Goal: Task Accomplishment & Management: Complete application form

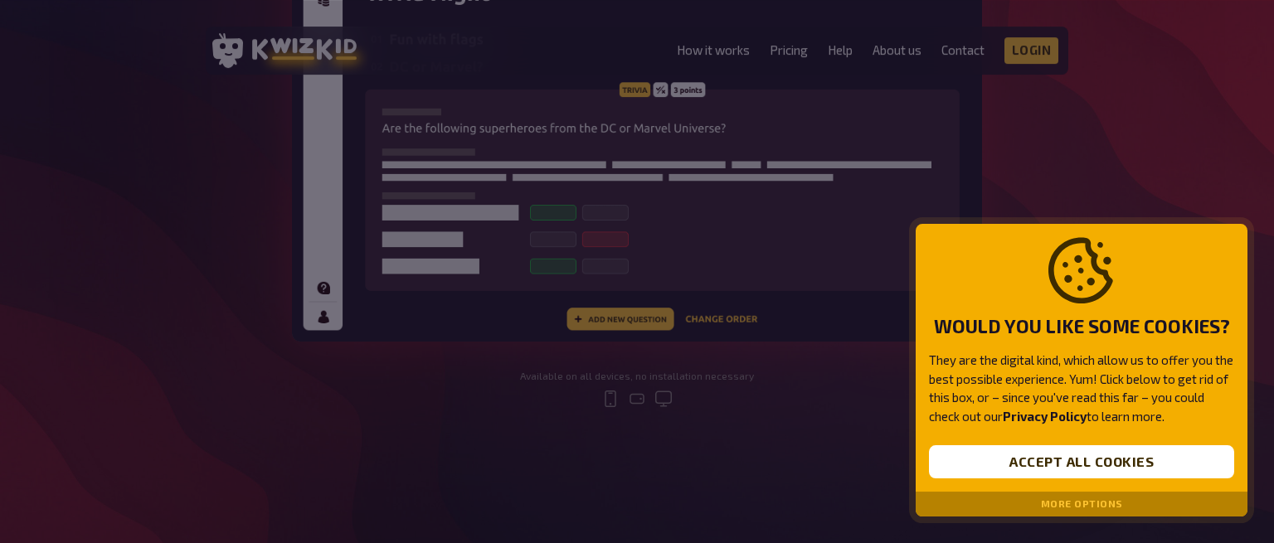
scroll to position [700, 0]
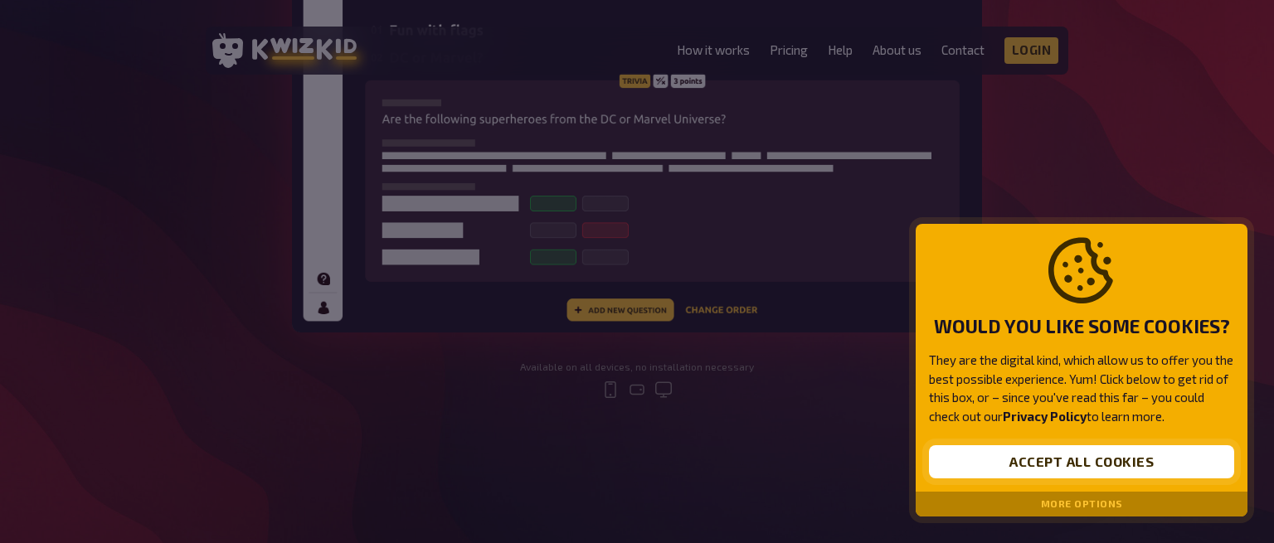
click at [1034, 466] on button "Accept all cookies" at bounding box center [1081, 461] width 305 height 33
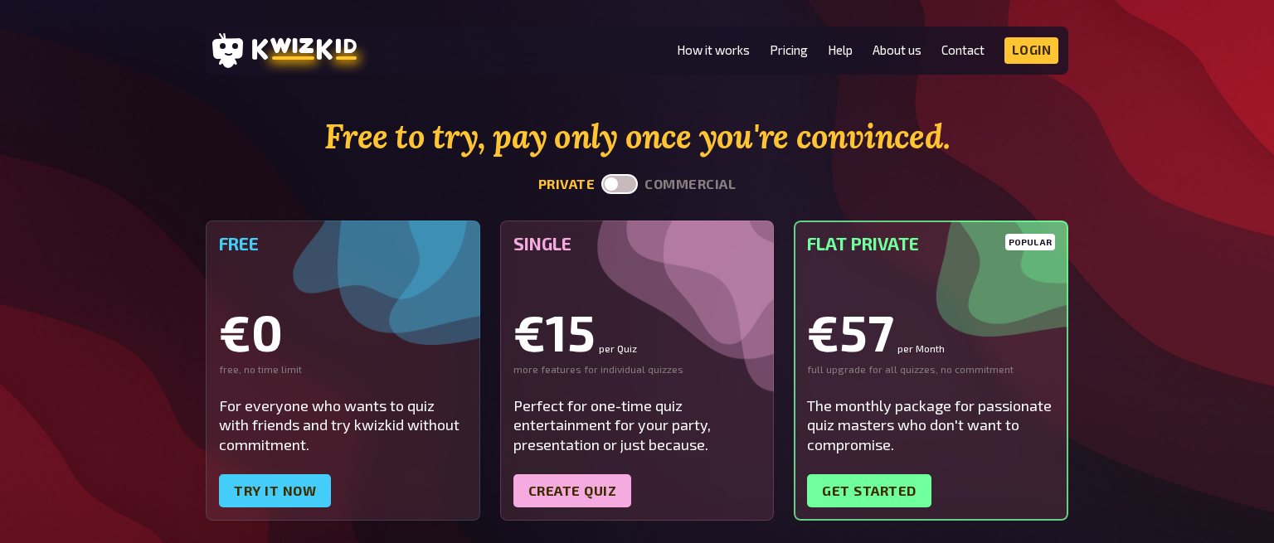
scroll to position [4204, 0]
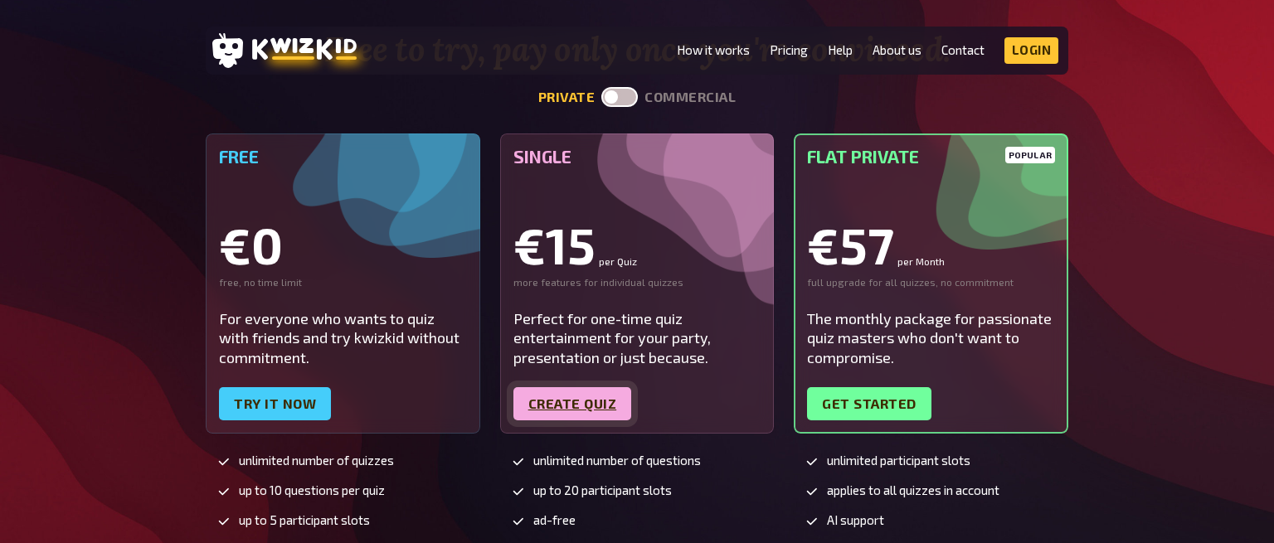
click at [596, 387] on link "Create quiz" at bounding box center [572, 403] width 119 height 33
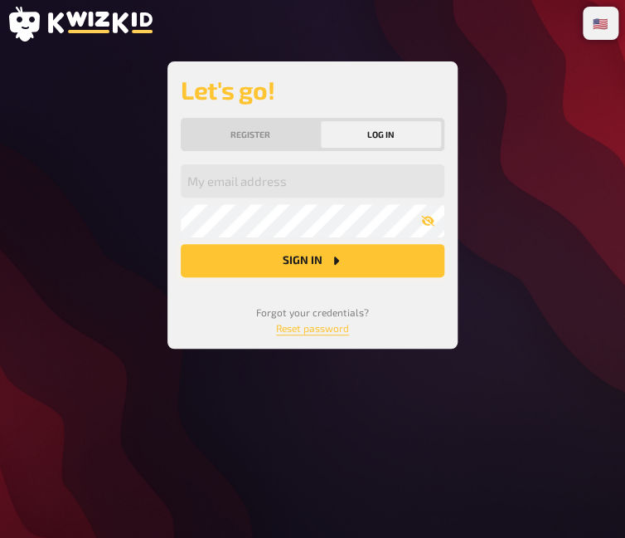
click at [292, 257] on button "Sign in" at bounding box center [313, 260] width 264 height 33
click at [320, 255] on button "Sign in" at bounding box center [313, 260] width 264 height 33
click at [242, 134] on button "Register" at bounding box center [251, 134] width 134 height 27
